Goal: Information Seeking & Learning: Learn about a topic

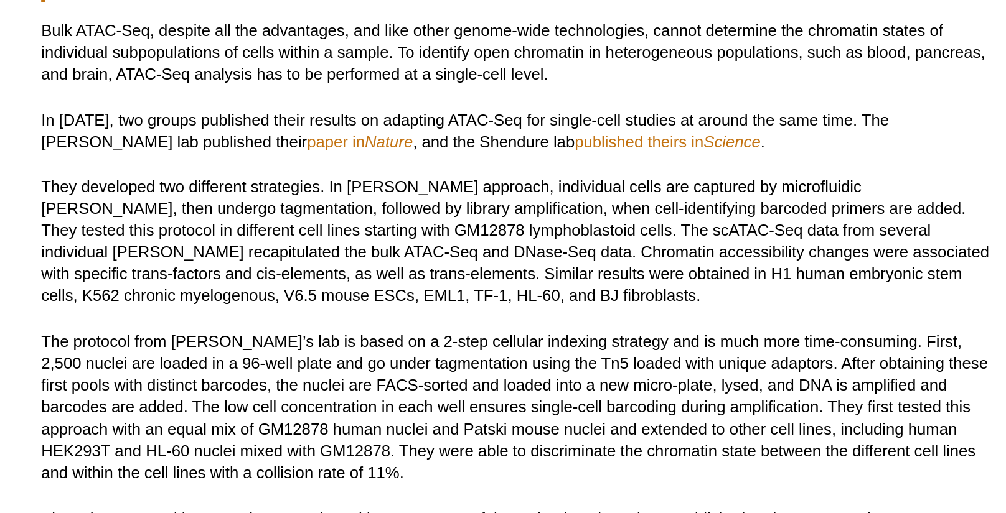
click at [409, 128] on p "They developed two different strategies. In [PERSON_NAME] approach, individual …" at bounding box center [433, 158] width 487 height 67
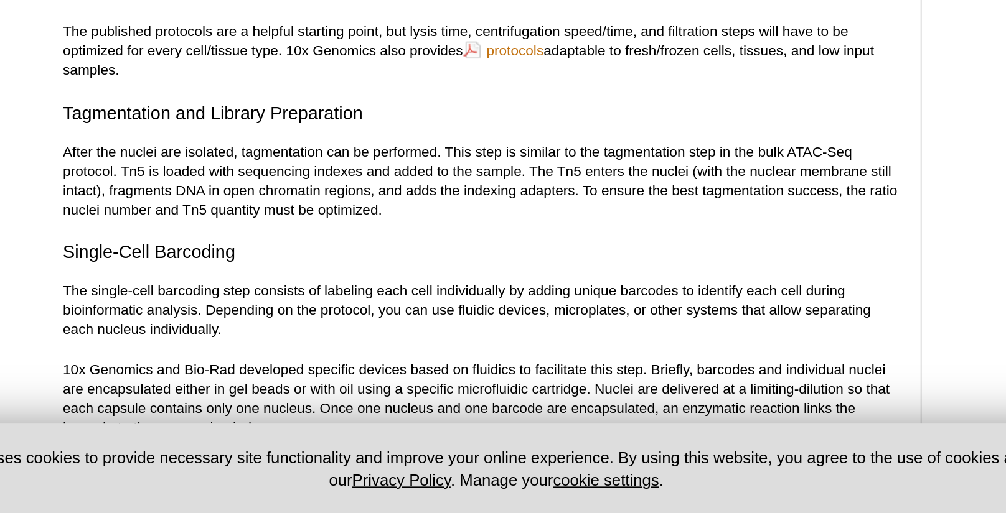
scroll to position [1734, 0]
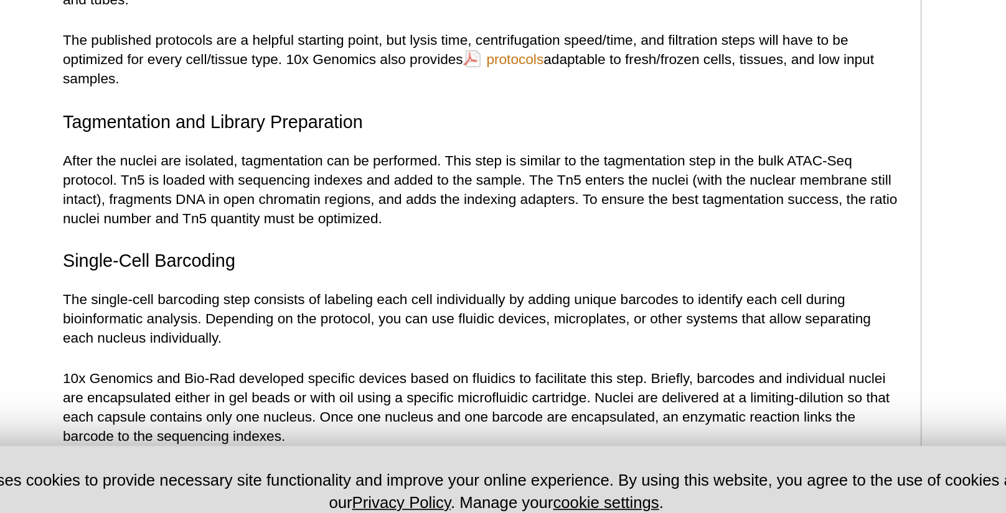
click at [506, 370] on p "The single-cell barcoding step consists of labeling each cell individually by a…" at bounding box center [433, 387] width 487 height 34
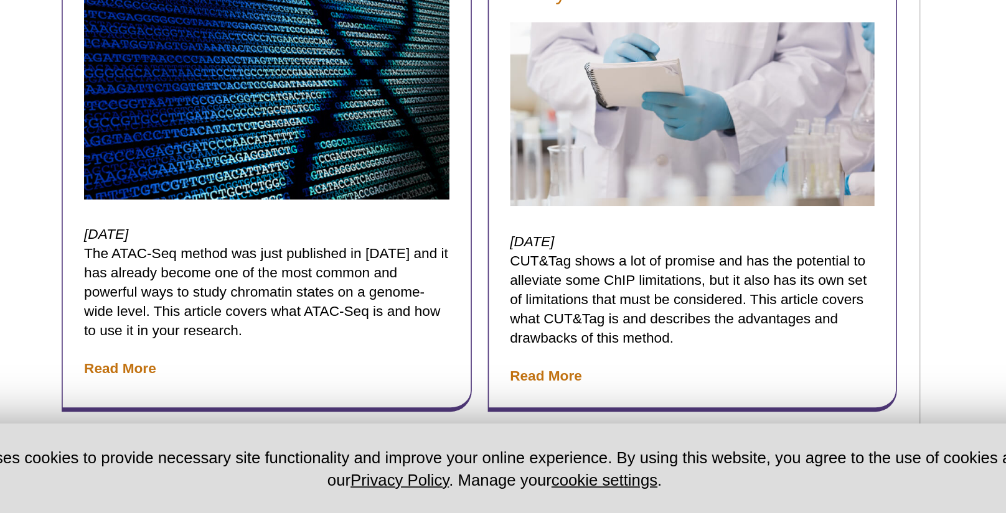
scroll to position [3939, 0]
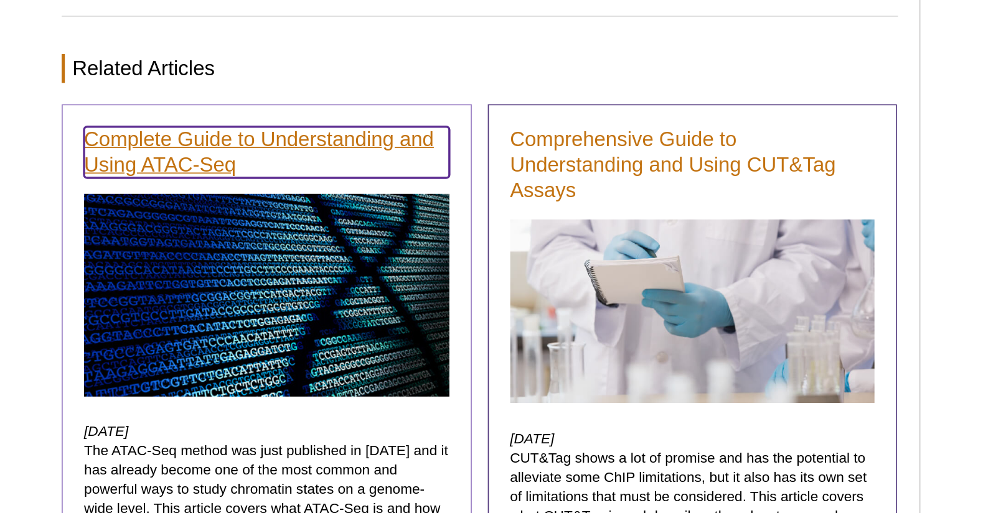
click at [283, 92] on link "Complete Guide to Understanding and Using ATAC-Seq" at bounding box center [309, 107] width 213 height 30
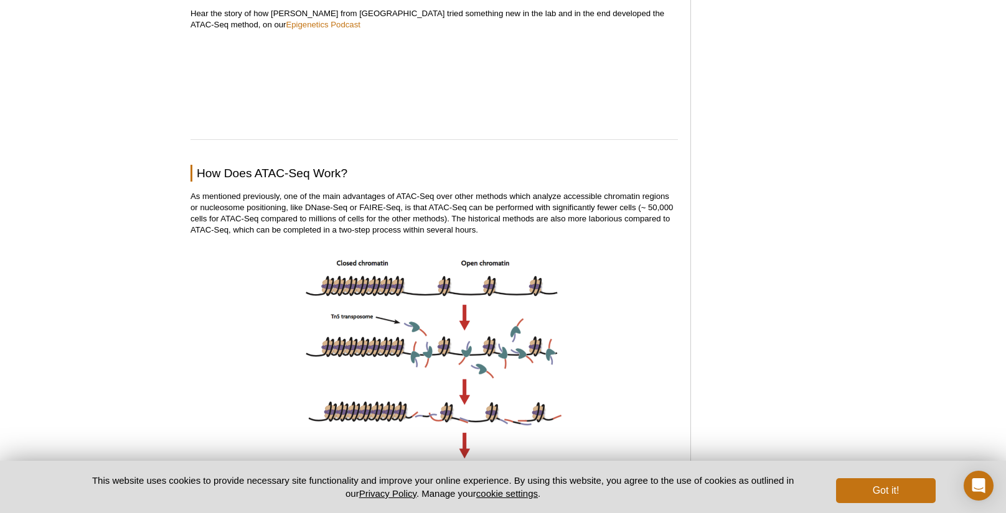
scroll to position [1250, 0]
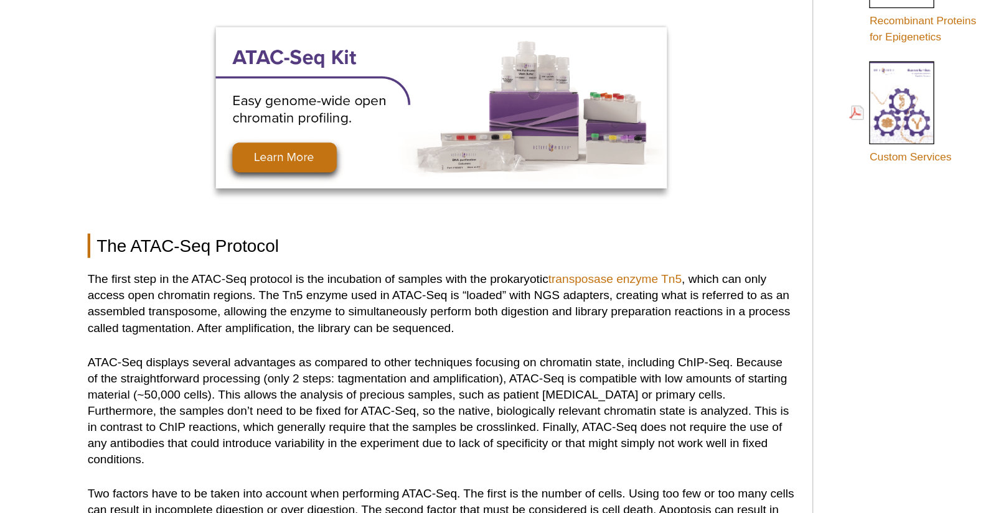
scroll to position [704, 0]
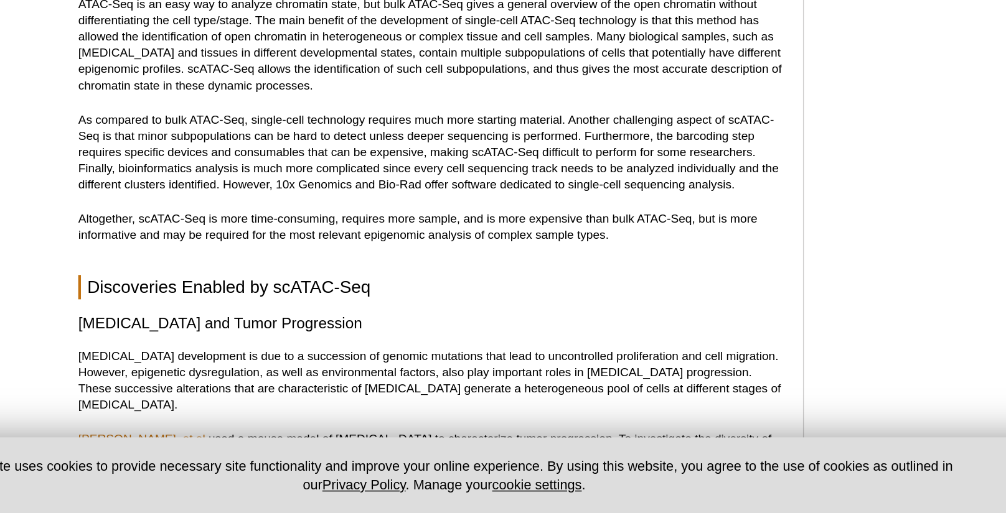
scroll to position [2473, 0]
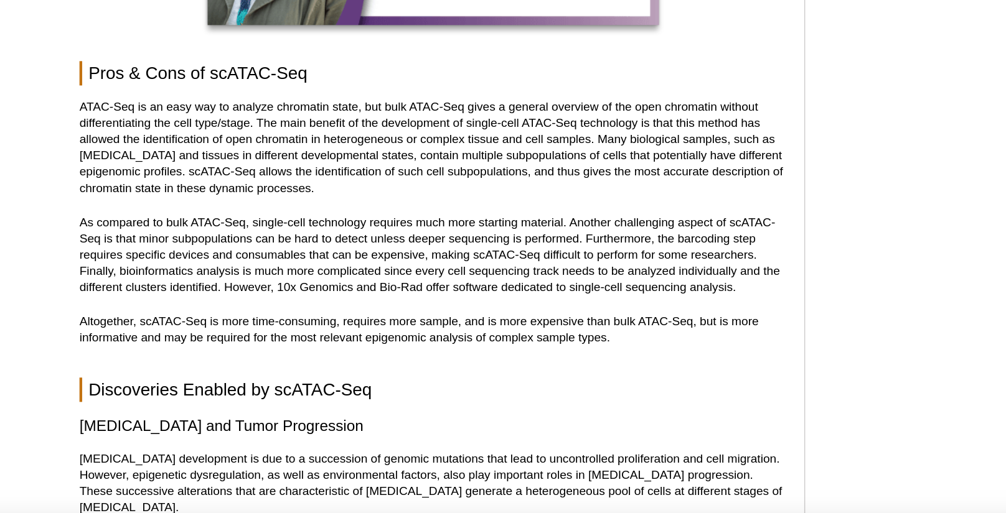
click at [257, 249] on p "As compared to bulk ATAC-Seq, single-cell technology requires much more startin…" at bounding box center [433, 264] width 487 height 56
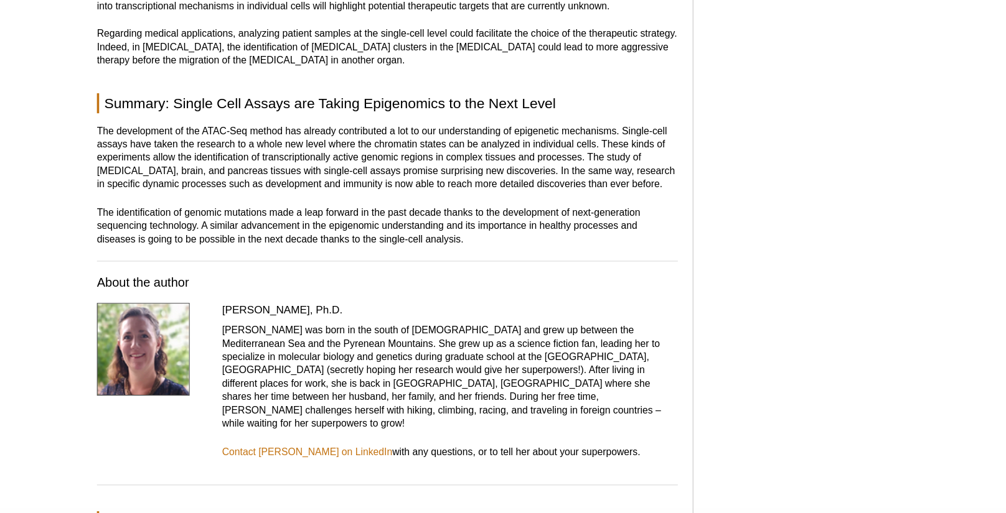
scroll to position [3485, 0]
